Goal: Task Accomplishment & Management: Complete application form

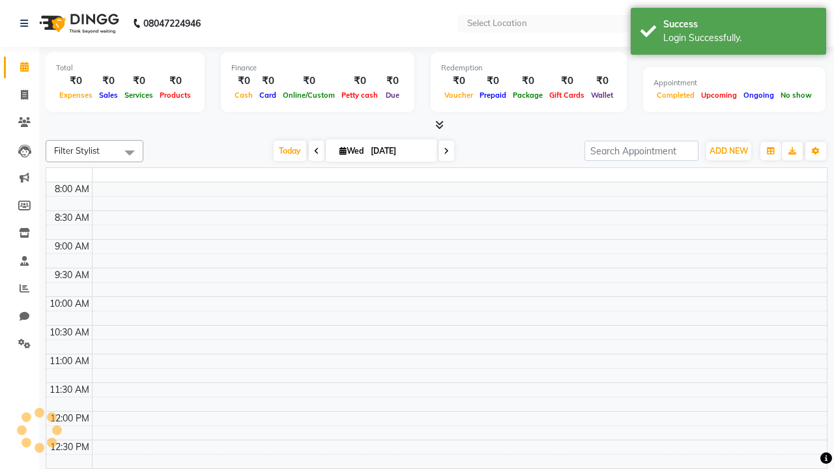
select select "en"
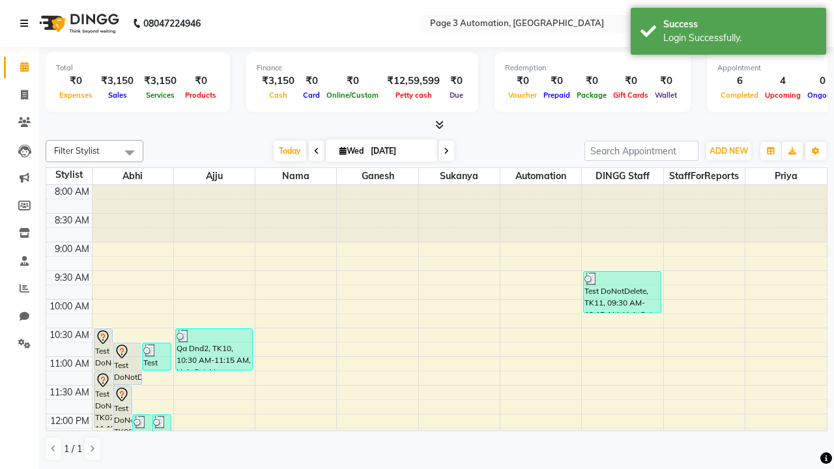
click at [27, 23] on icon at bounding box center [24, 23] width 8 height 9
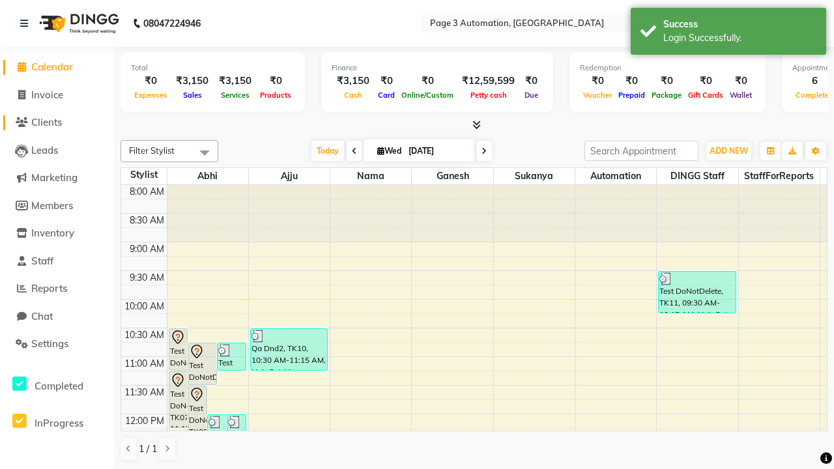
click at [57, 122] on span "Clients" at bounding box center [46, 122] width 31 height 12
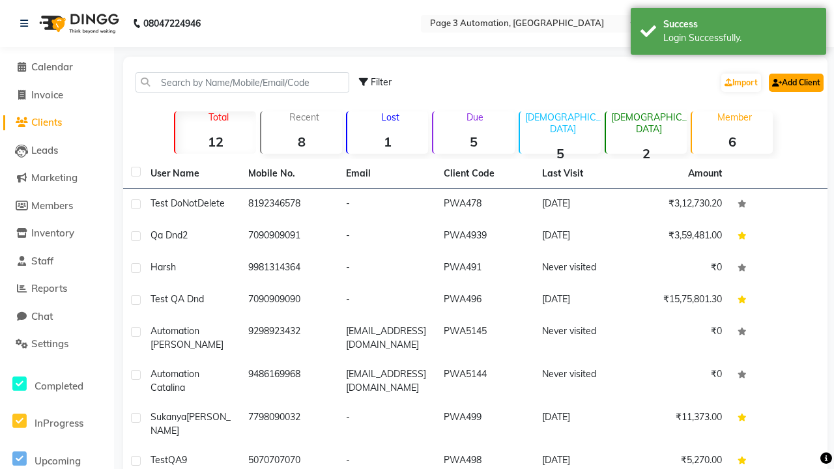
click at [795, 82] on link "Add Client" at bounding box center [796, 83] width 55 height 18
select select "22"
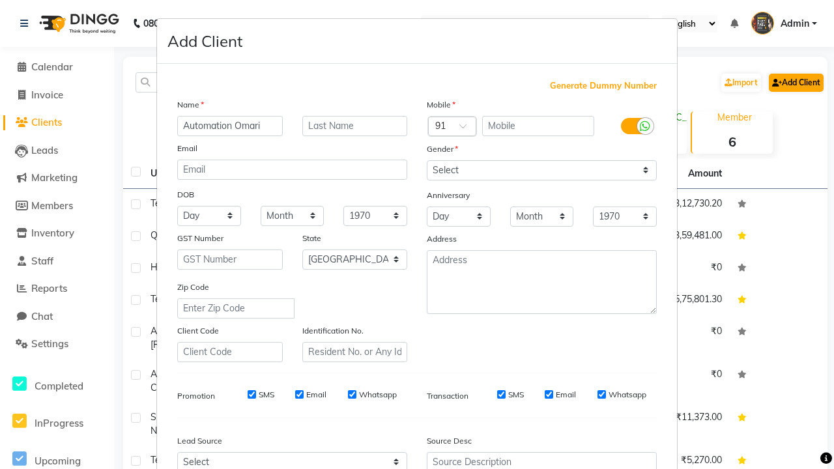
type input "Automation Omari"
type input "9771446778"
type input "[EMAIL_ADDRESS][DOMAIN_NAME]"
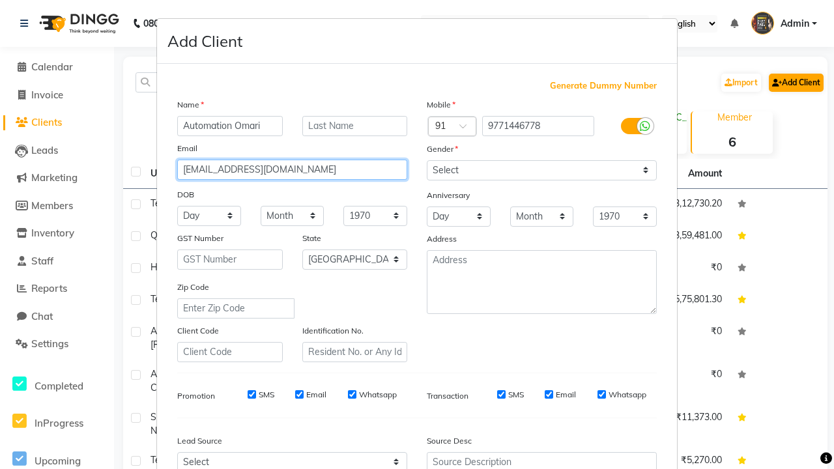
select select "[DEMOGRAPHIC_DATA]"
type input "[EMAIL_ADDRESS][DOMAIN_NAME]"
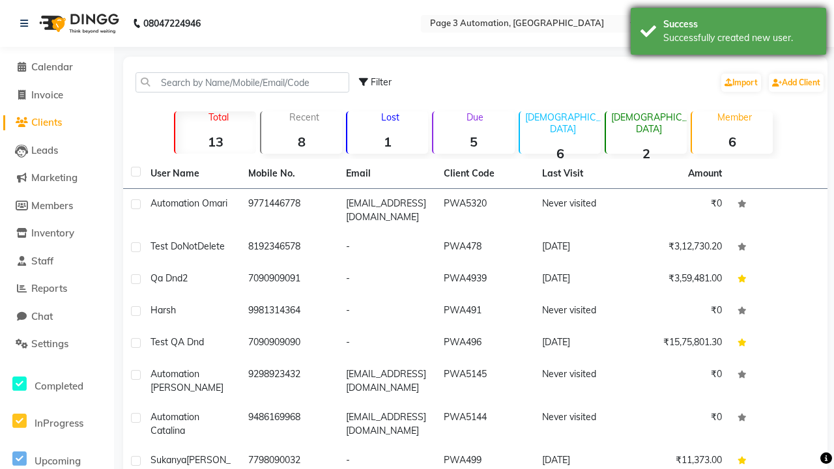
click at [728, 33] on div "Successfully created new user." at bounding box center [739, 38] width 153 height 14
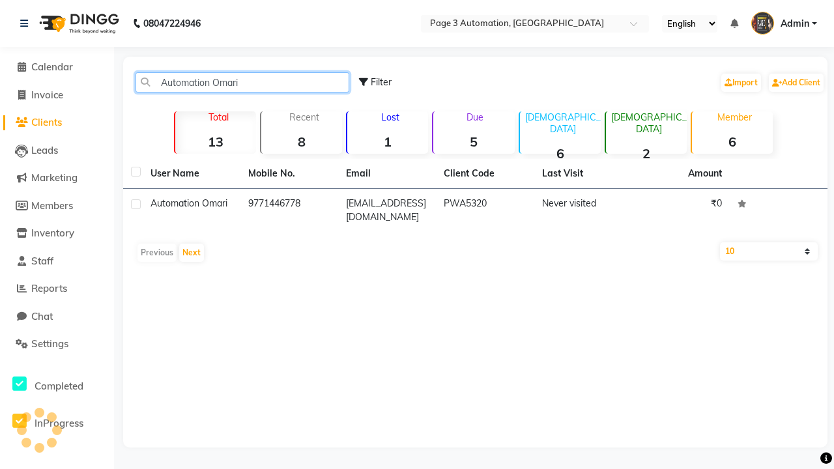
type input "Automation Omari"
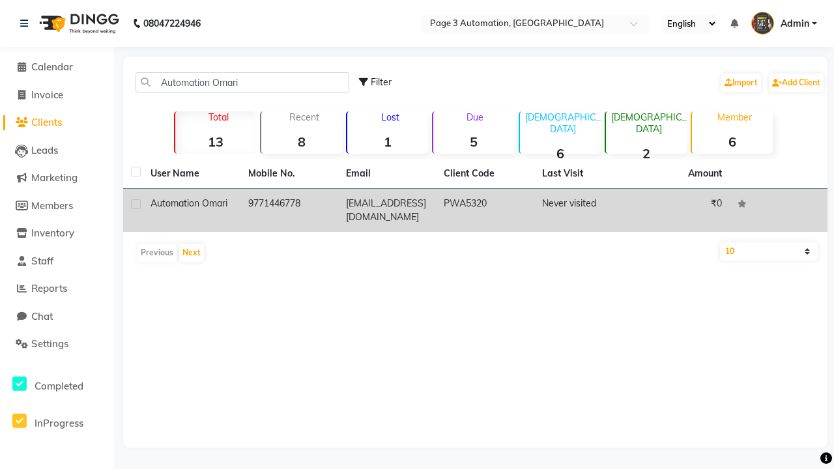
click at [475, 210] on td "PWA5320" at bounding box center [485, 210] width 98 height 43
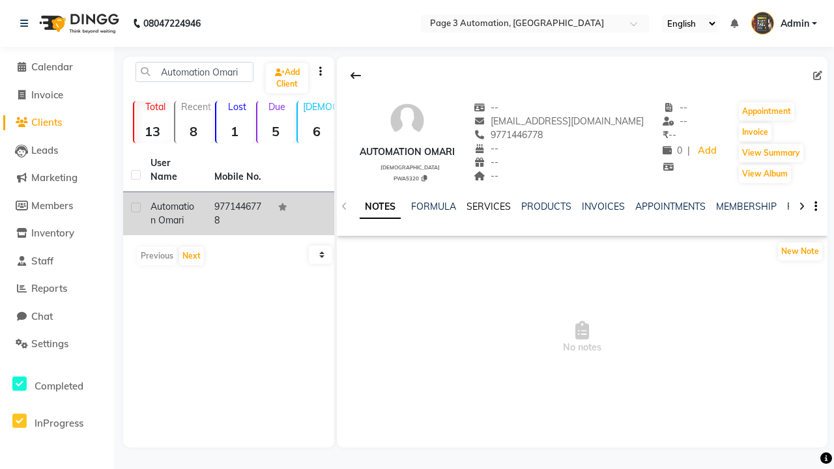
click at [380, 207] on link "NOTES" at bounding box center [380, 206] width 41 height 23
click at [489, 207] on link "SERVICES" at bounding box center [489, 207] width 44 height 12
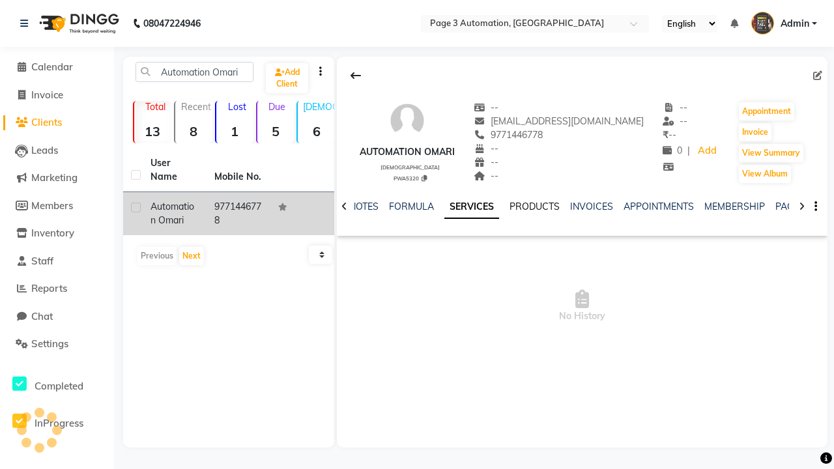
click at [534, 207] on link "PRODUCTS" at bounding box center [535, 207] width 50 height 12
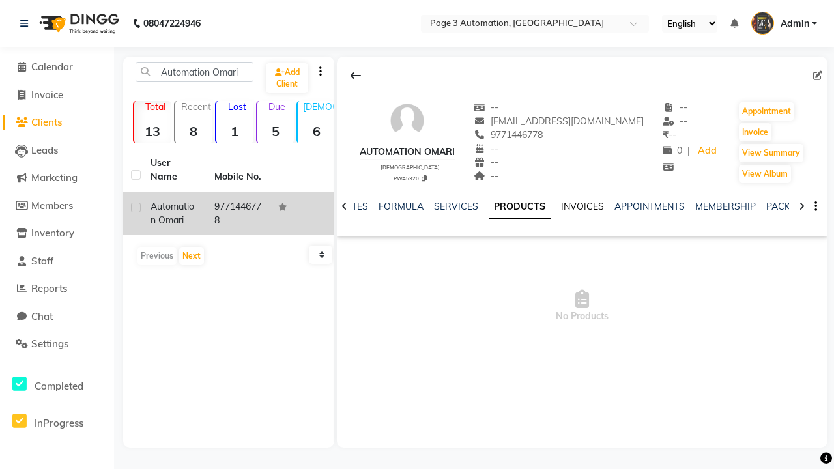
click at [561, 207] on link "INVOICES" at bounding box center [582, 207] width 43 height 12
click at [397, 207] on link "APPOINTMENTS" at bounding box center [432, 207] width 70 height 12
click at [427, 207] on link "MEMBERSHIP" at bounding box center [457, 207] width 61 height 12
click at [461, 207] on link "PACKAGES" at bounding box center [436, 207] width 48 height 12
click at [596, 207] on link "VOUCHERS" at bounding box center [621, 207] width 51 height 12
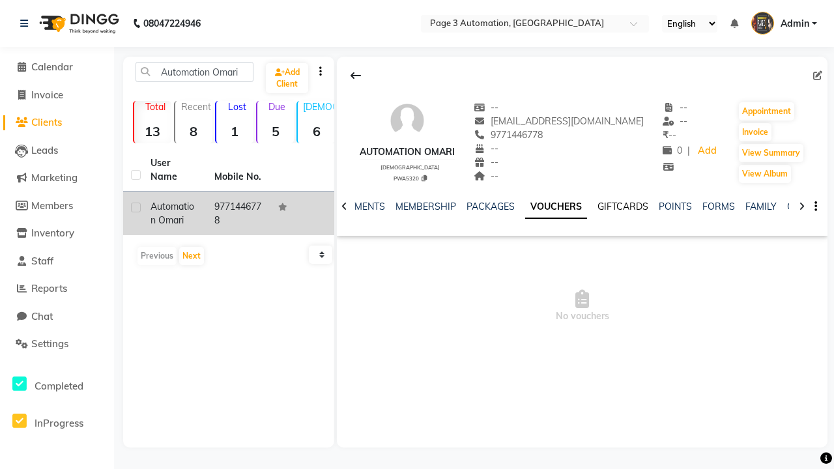
click at [598, 207] on link "GIFTCARDS" at bounding box center [623, 207] width 51 height 12
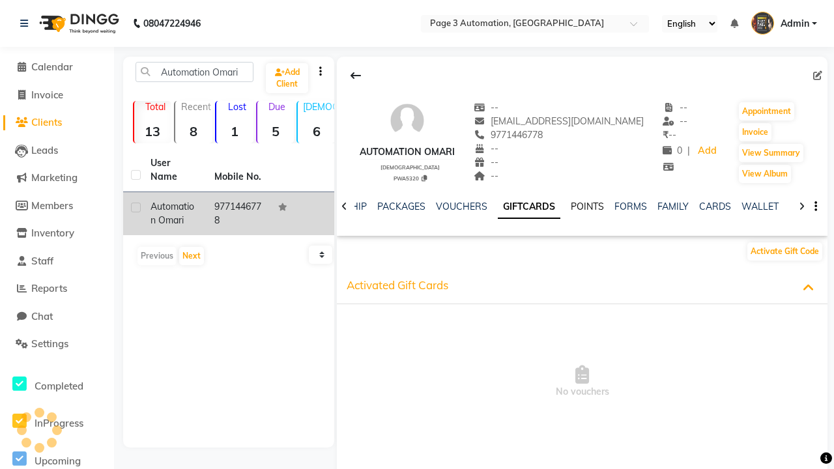
click at [587, 207] on link "POINTS" at bounding box center [587, 207] width 33 height 12
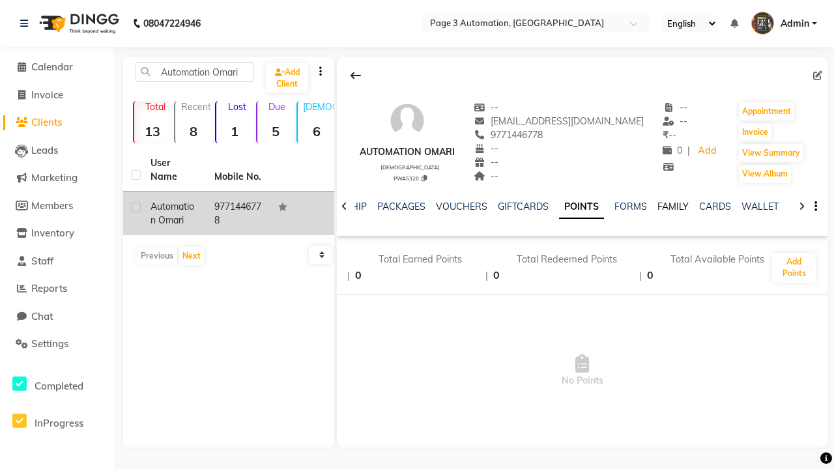
click at [673, 207] on link "FAMILY" at bounding box center [672, 207] width 31 height 12
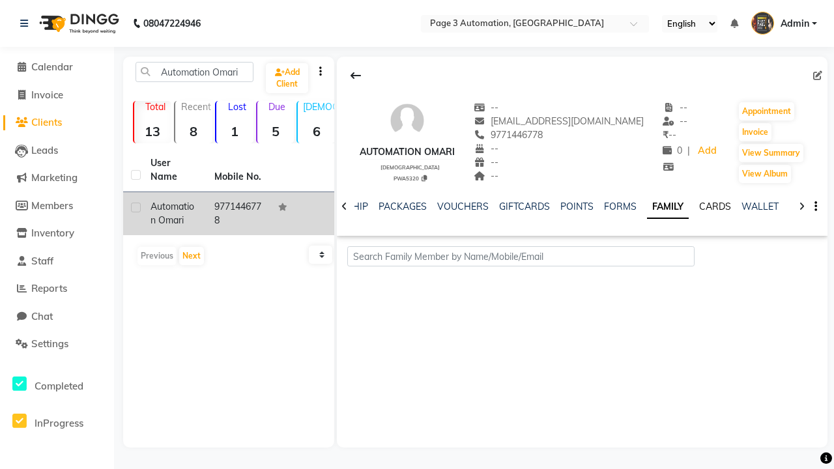
click at [715, 207] on link "CARDS" at bounding box center [715, 207] width 32 height 12
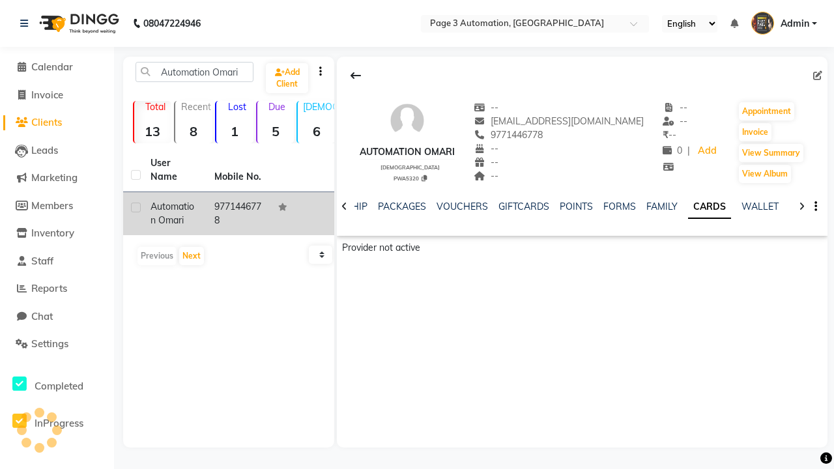
scroll to position [0, 272]
click at [760, 207] on link "WALLET" at bounding box center [760, 207] width 37 height 12
click at [356, 76] on icon at bounding box center [356, 75] width 10 height 10
